Goal: Register for event/course

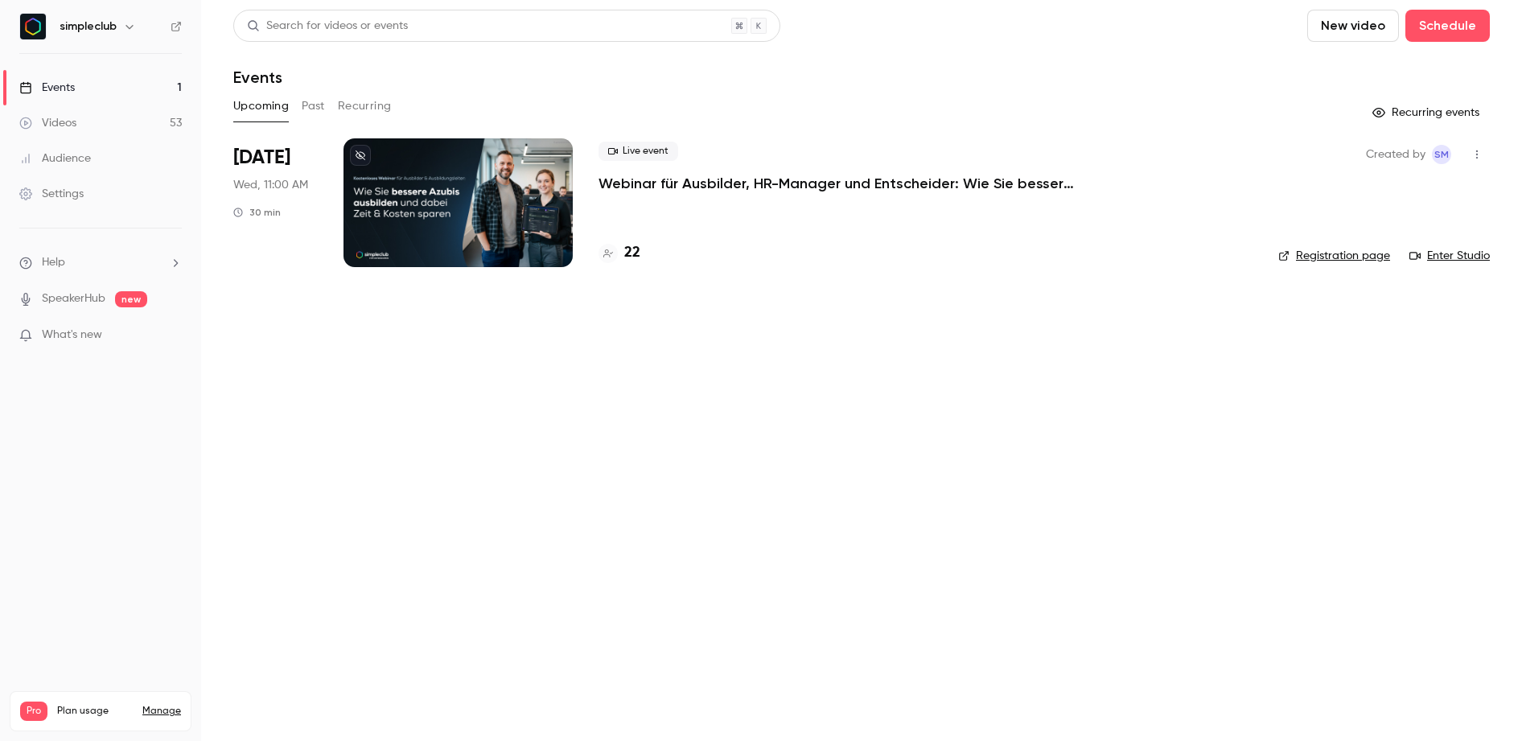
click at [919, 174] on p "Webinar für Ausbilder, HR-Manager und Entscheider: Wie Sie bessere Azubis ausbi…" at bounding box center [839, 183] width 483 height 19
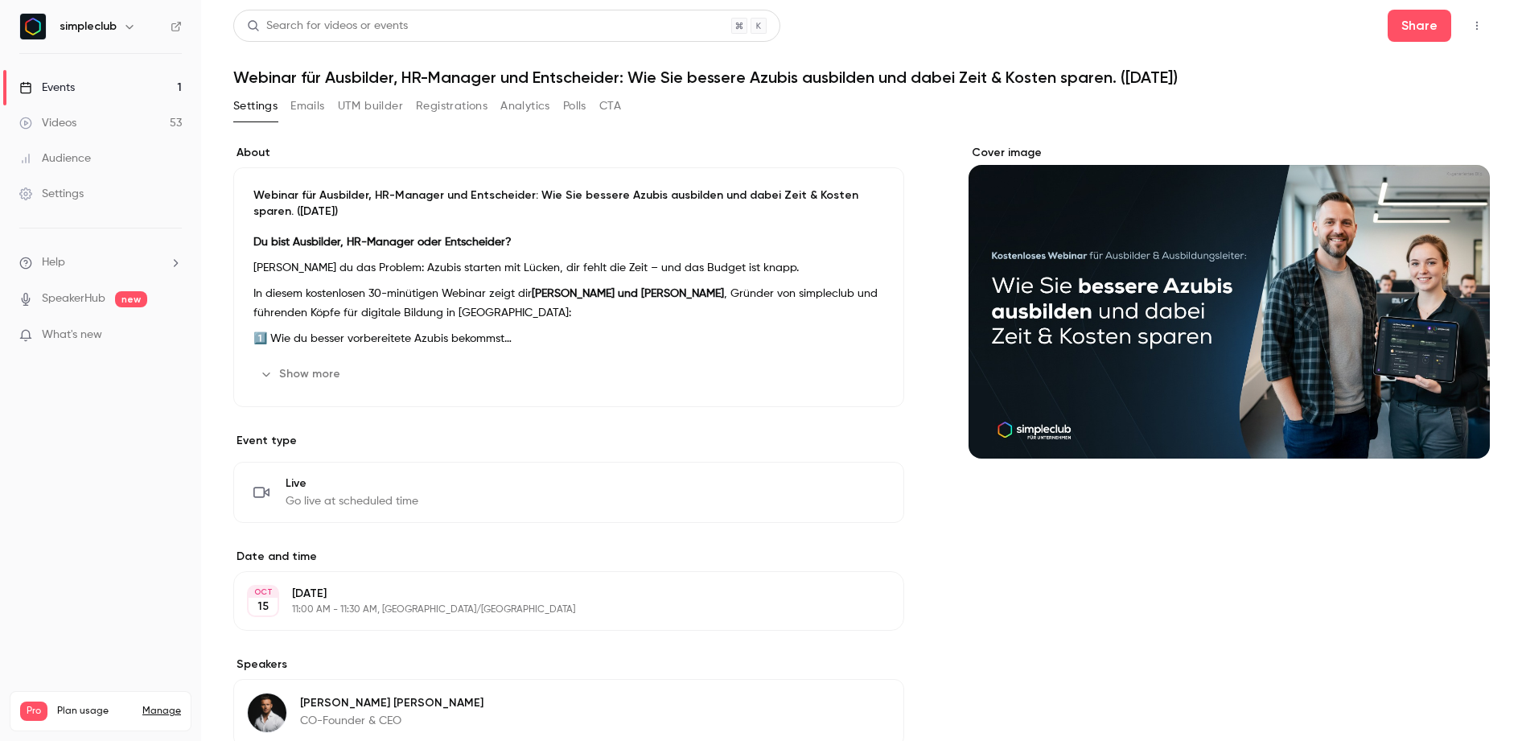
click at [462, 105] on button "Registrations" at bounding box center [452, 106] width 72 height 26
